Goal: Task Accomplishment & Management: Use online tool/utility

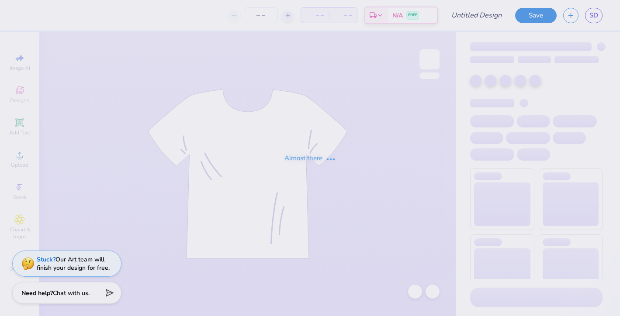
type input "PAD Girl Sweatshirts"
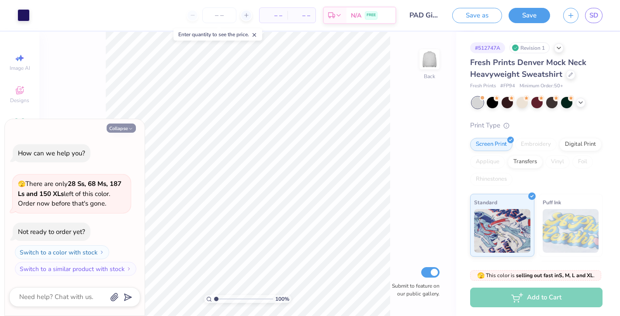
click at [126, 126] on button "Collapse" at bounding box center [121, 128] width 29 height 9
type textarea "x"
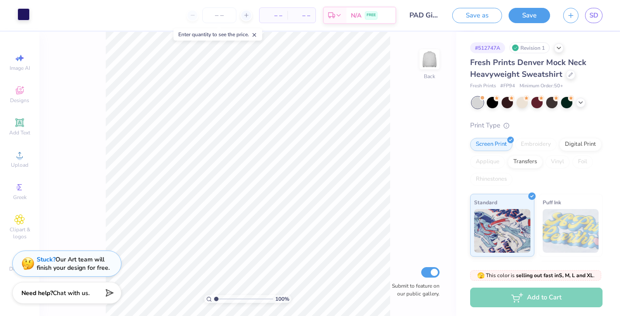
click at [22, 18] on div at bounding box center [23, 14] width 12 height 12
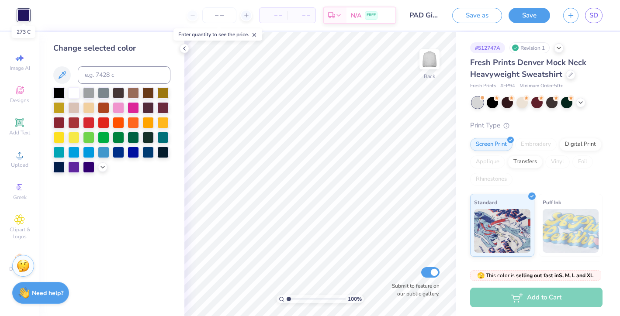
click at [22, 18] on div at bounding box center [23, 15] width 12 height 12
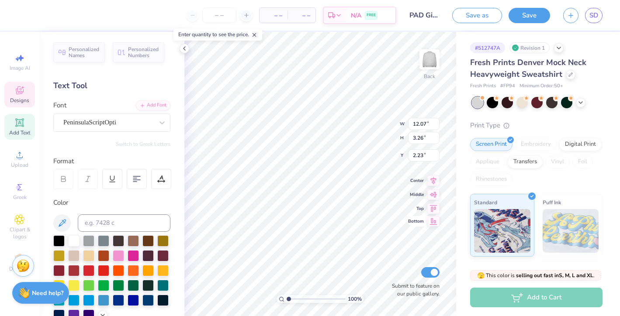
type textarea "P"
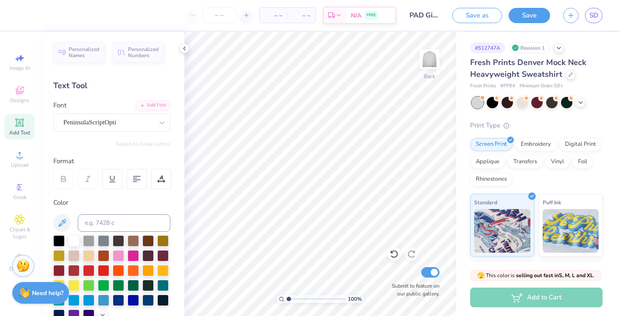
click at [24, 128] on icon at bounding box center [19, 123] width 10 height 10
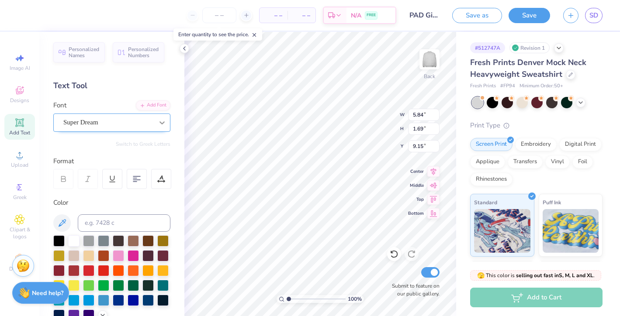
type textarea "P"
type textarea "Phi Alpha Delta"
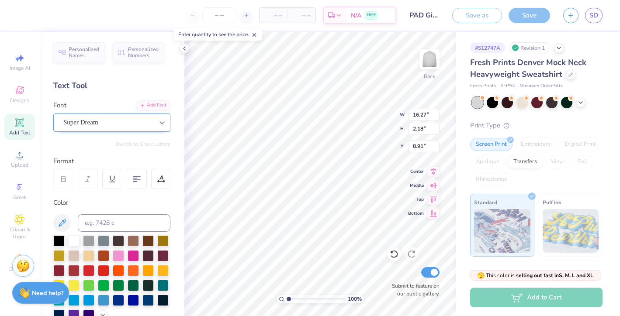
scroll to position [0, 0]
click at [430, 189] on div "100 % Back W 16.27 16.27 " H 2.18 2.18 " Y 8.91 8.91 " Center Middle Top Bottom…" at bounding box center [320, 174] width 272 height 284
click at [98, 119] on div "Super Dream" at bounding box center [108, 123] width 92 height 14
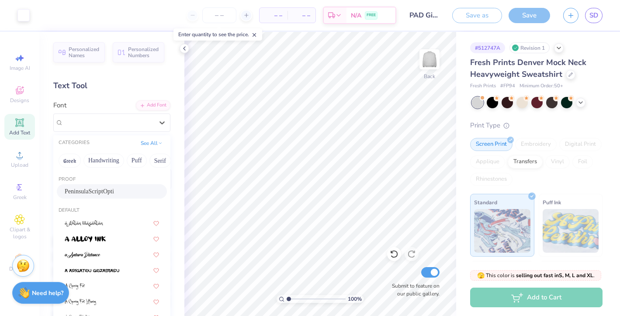
click at [100, 193] on div "PeninsulaScriptOpti" at bounding box center [112, 191] width 94 height 9
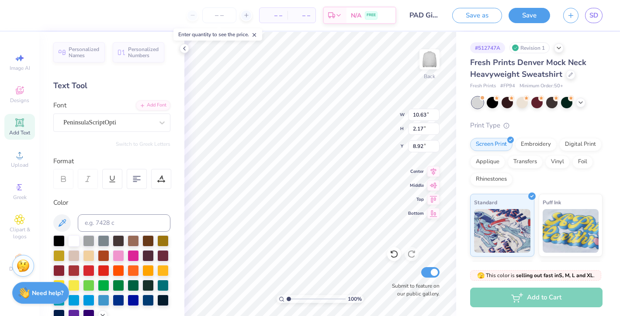
type input "1.92"
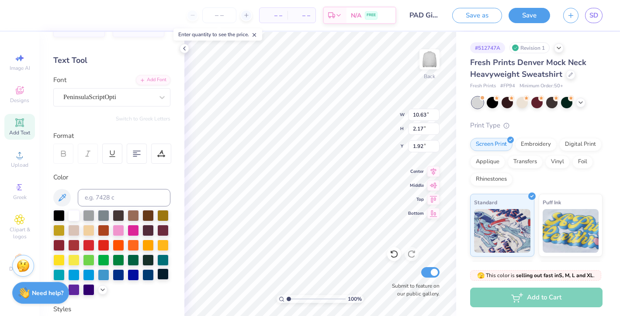
scroll to position [31, 0]
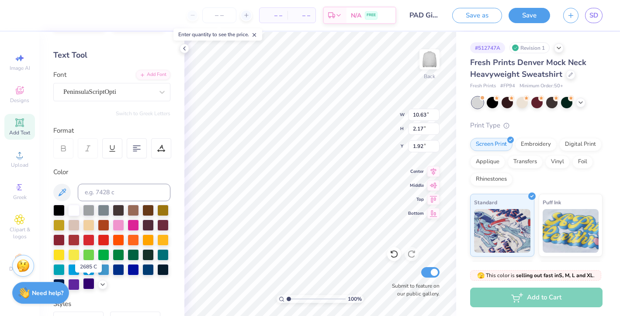
click at [86, 284] on div at bounding box center [88, 283] width 11 height 11
click at [422, 114] on input "10.63" at bounding box center [423, 115] width 31 height 12
type input "12.63"
click at [418, 131] on input "2.17" at bounding box center [423, 129] width 31 height 12
type input "2.58"
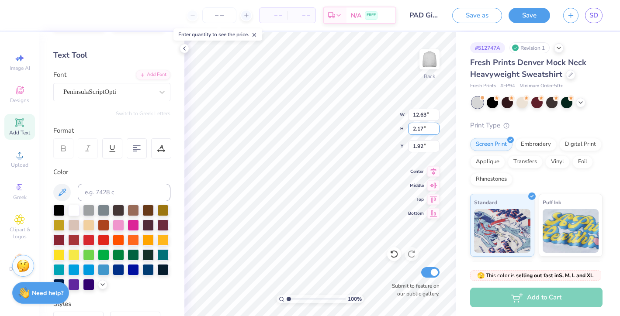
type input "1.71"
click at [415, 130] on input "2.58" at bounding box center [423, 129] width 31 height 12
type input "3.58"
click at [418, 146] on input "1.71" at bounding box center [423, 146] width 31 height 12
type input "15.00"
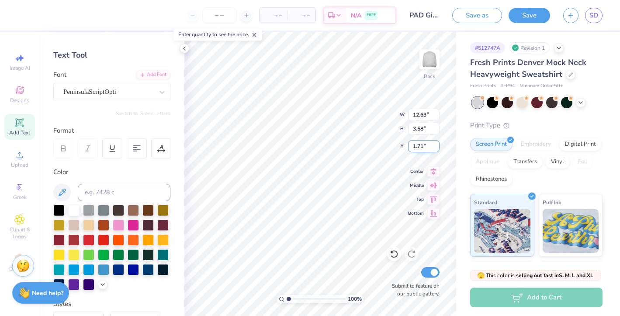
type input "3.06"
click at [416, 148] on input "1.47" at bounding box center [423, 146] width 31 height 12
type input "3.47"
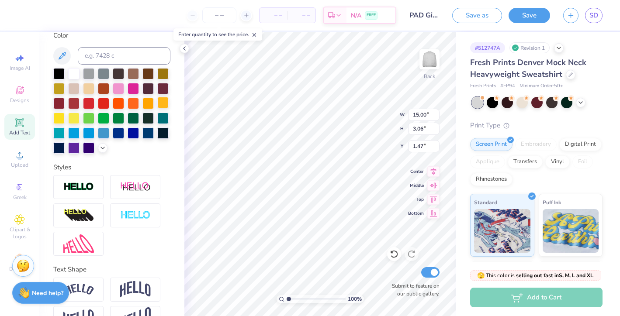
scroll to position [191, 0]
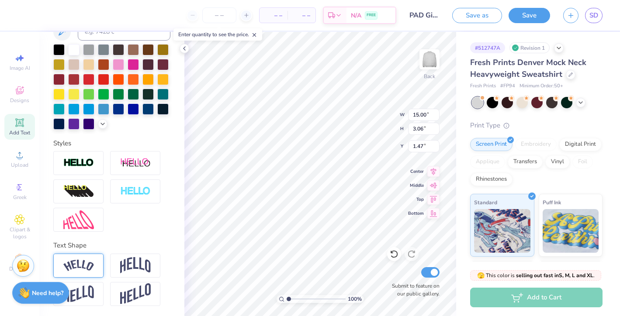
click at [76, 269] on img at bounding box center [78, 266] width 31 height 12
type input "16.27"
type input "4.11"
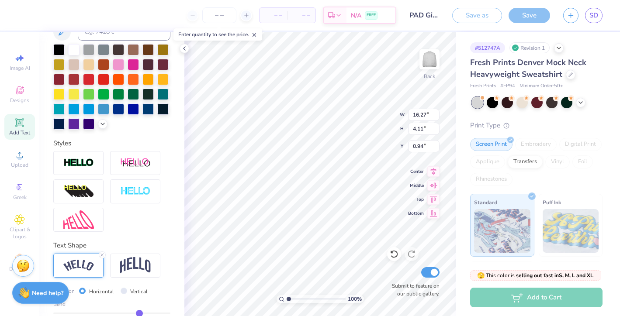
type input "1.45"
click at [18, 125] on icon at bounding box center [19, 122] width 7 height 7
type textarea "[GEOGRAPHIC_DATA]"
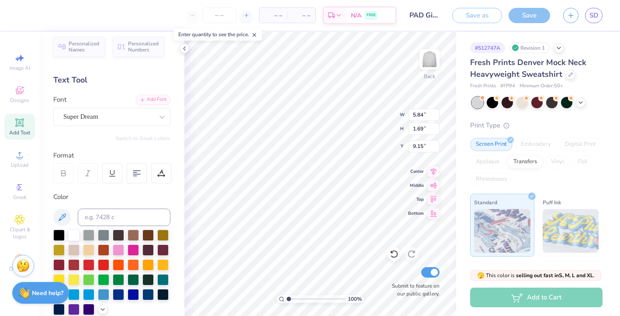
scroll to position [0, 0]
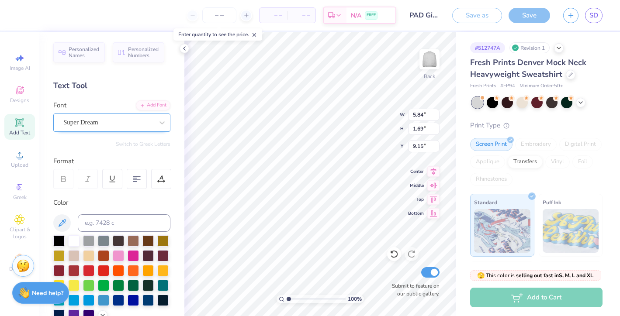
click at [112, 122] on div "Super Dream" at bounding box center [108, 123] width 92 height 14
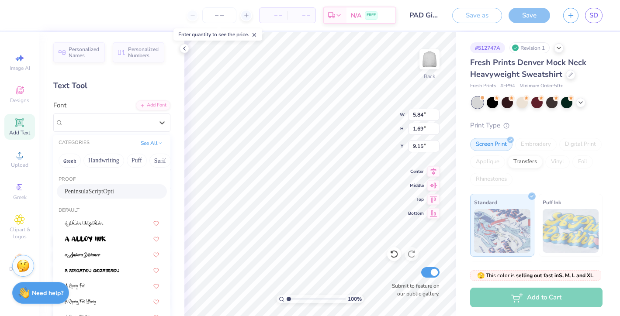
click at [110, 197] on div "PeninsulaScriptOpti" at bounding box center [112, 191] width 110 height 14
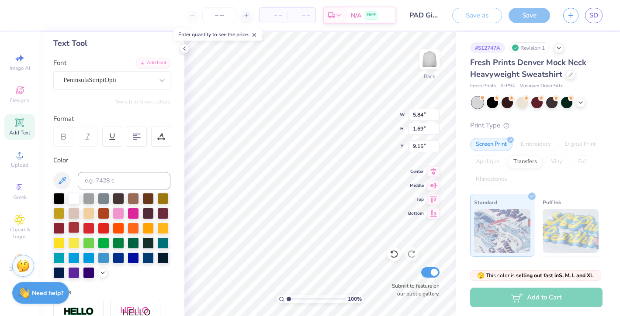
scroll to position [62, 0]
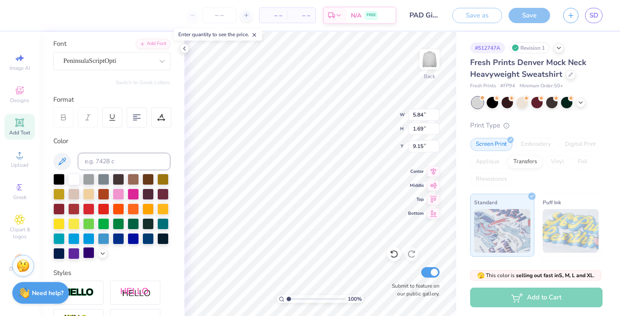
click at [83, 256] on div at bounding box center [88, 252] width 11 height 11
type input "4.44"
click at [22, 131] on span "Add Text" at bounding box center [19, 132] width 21 height 7
type input "5.84"
type input "1.69"
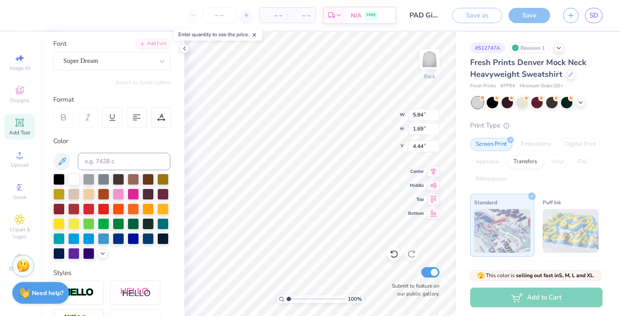
type input "9.15"
type textarea "Fall Recruitment 2025"
click at [100, 58] on div "Super Dream" at bounding box center [108, 61] width 92 height 14
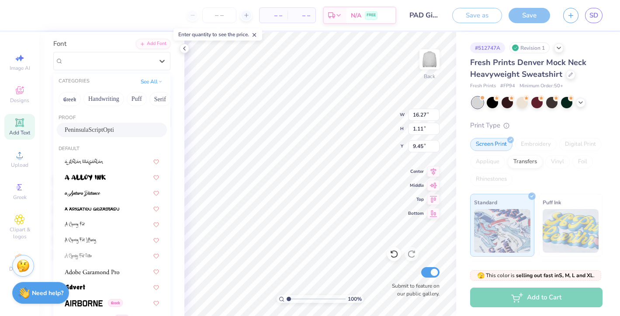
click at [97, 130] on div "PeninsulaScriptOpti" at bounding box center [112, 129] width 94 height 9
type input "9.90"
type input "1.07"
type input "9.46"
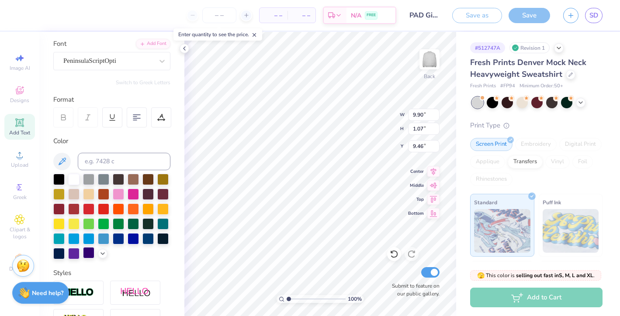
click at [86, 251] on div at bounding box center [88, 252] width 11 height 11
type input "4.86"
type input "9.90"
type input "1.07"
type input "9.46"
